Goal: Check status

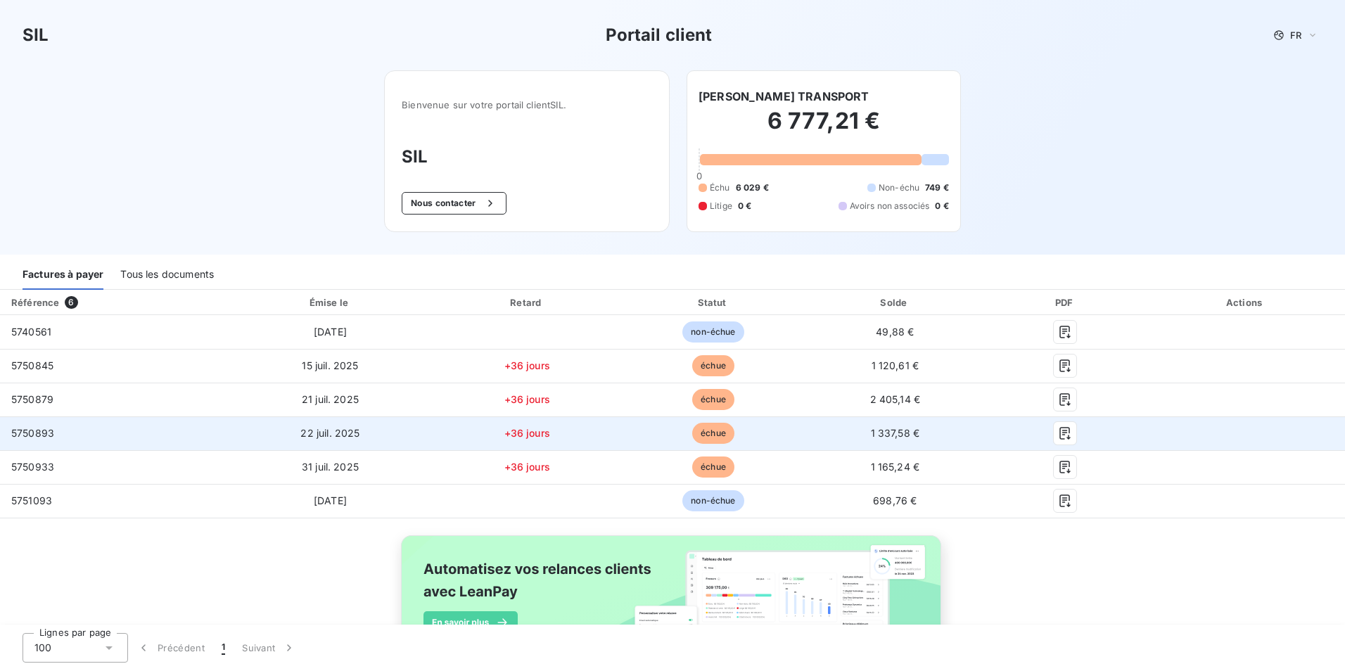
click at [499, 419] on td "+36 jours" at bounding box center [527, 434] width 189 height 34
click at [1002, 433] on icon "button" at bounding box center [1065, 433] width 14 height 14
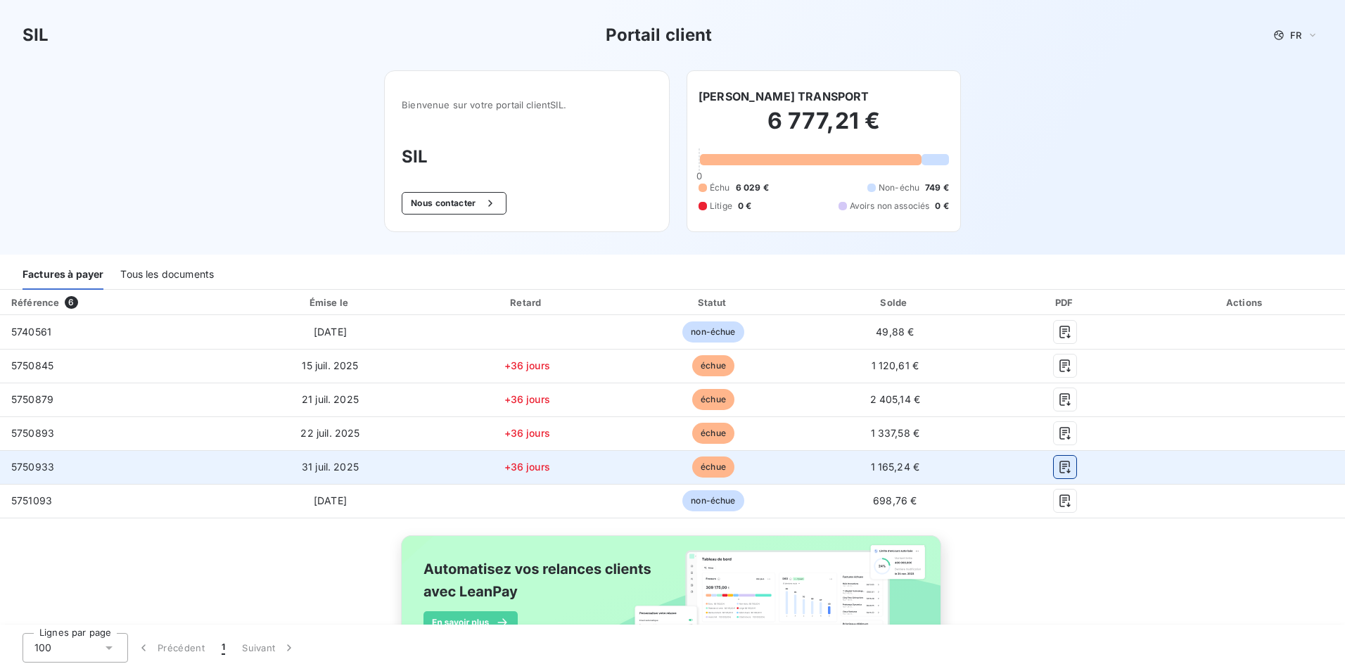
click at [1002, 469] on icon "button" at bounding box center [1065, 467] width 14 height 14
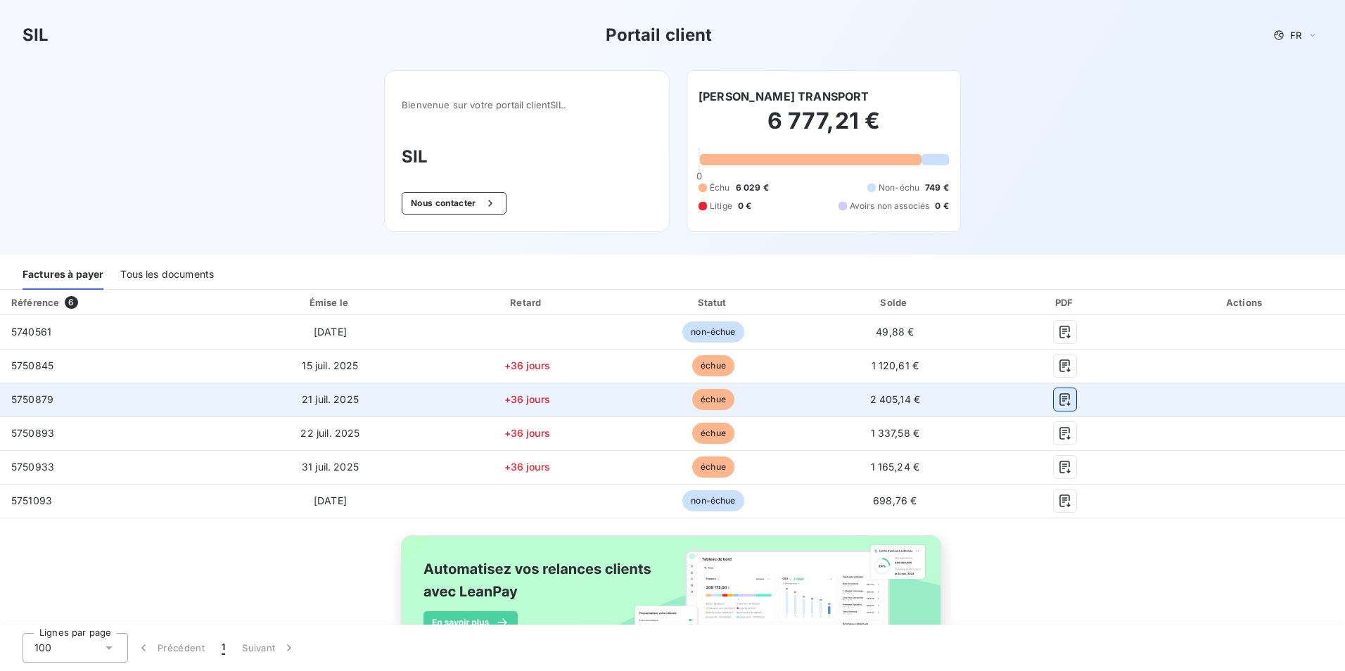
click at [1002, 400] on icon "button" at bounding box center [1065, 400] width 14 height 14
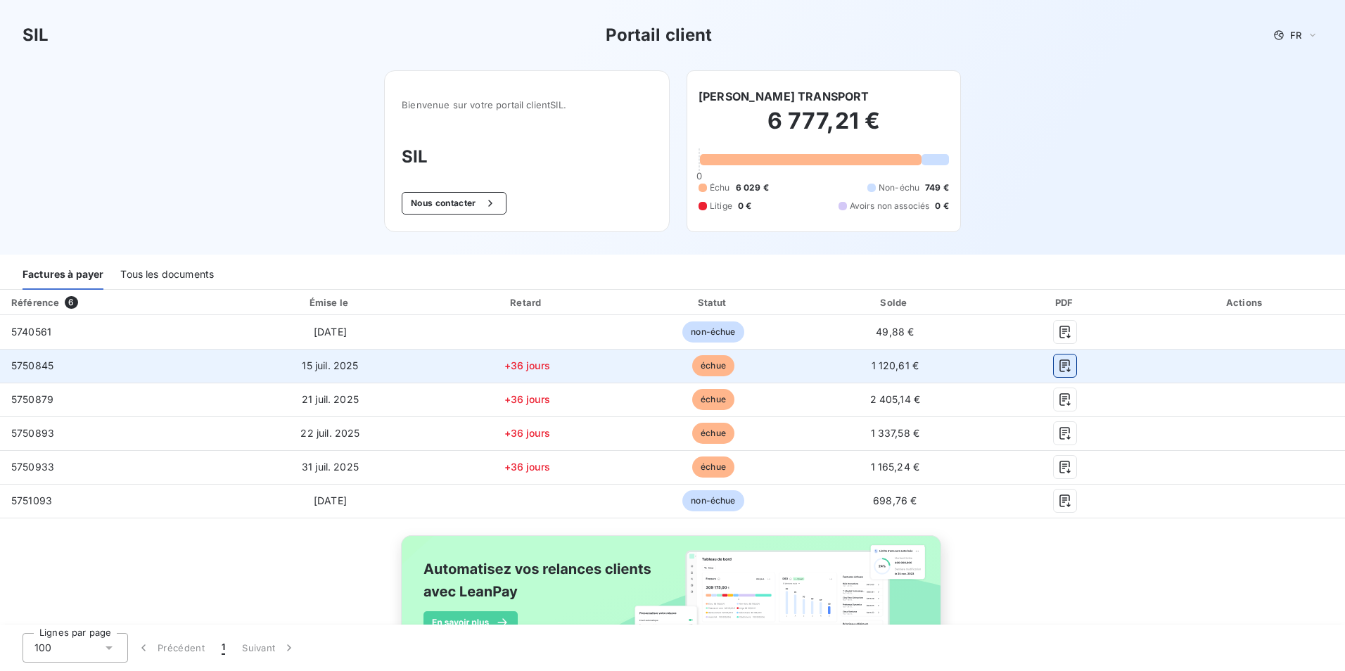
click at [1002, 372] on icon "button" at bounding box center [1065, 366] width 14 height 14
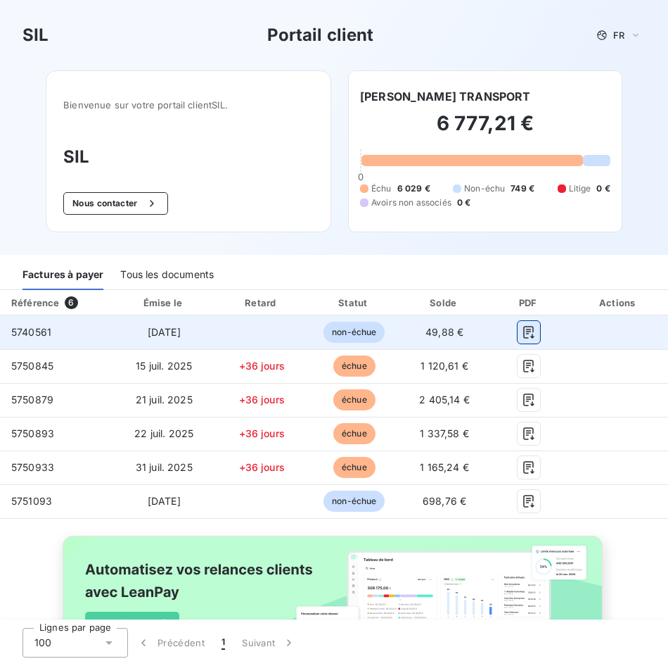
click at [522, 327] on icon "button" at bounding box center [529, 332] width 14 height 14
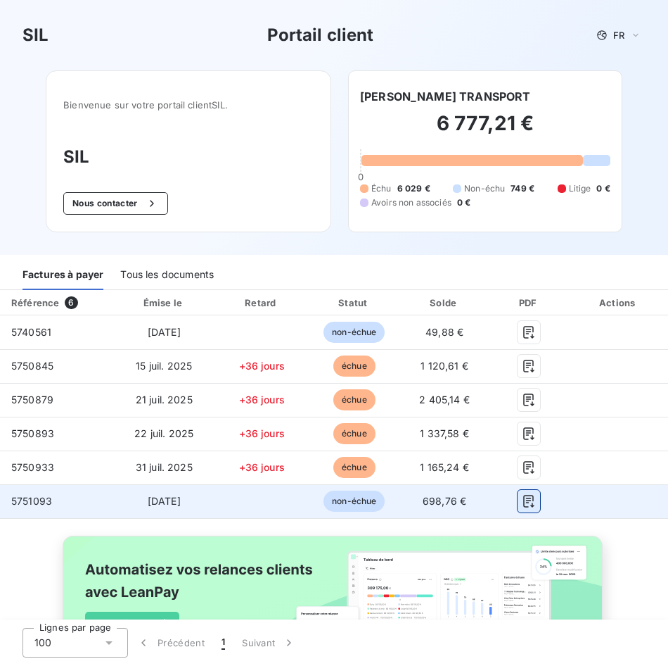
click at [526, 501] on icon "button" at bounding box center [529, 501] width 14 height 14
click at [522, 503] on icon "button" at bounding box center [529, 501] width 14 height 14
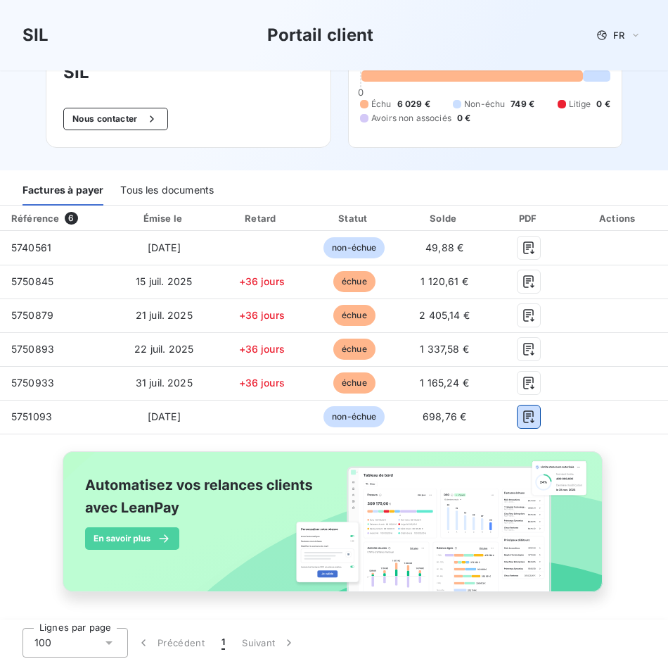
scroll to position [88, 0]
